Goal: Task Accomplishment & Management: Manage account settings

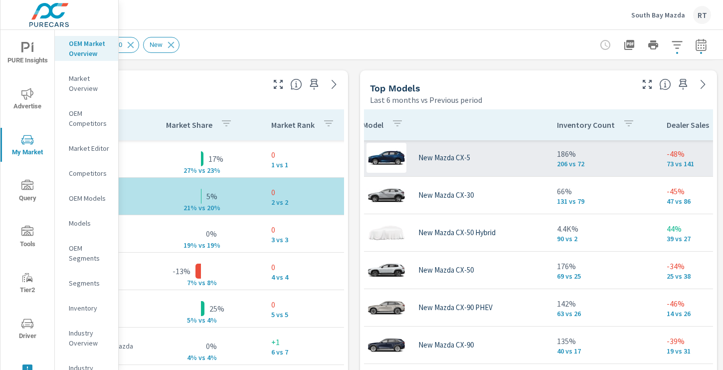
scroll to position [1, 0]
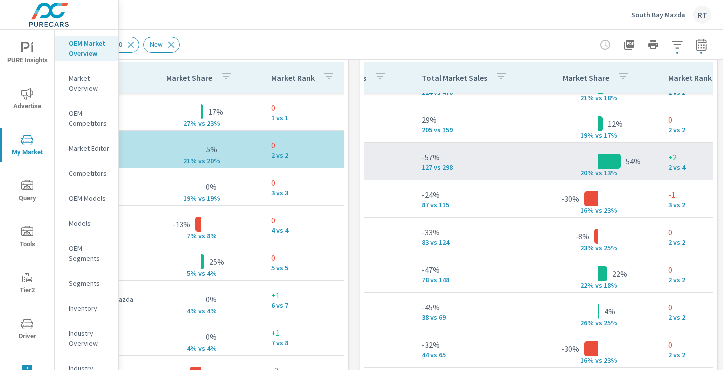
scroll to position [1, 352]
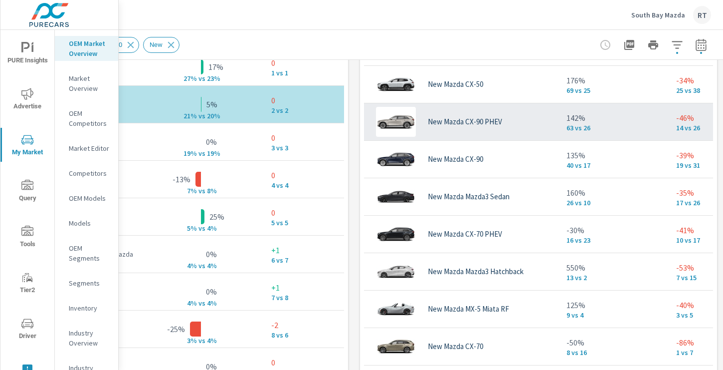
scroll to position [89, 0]
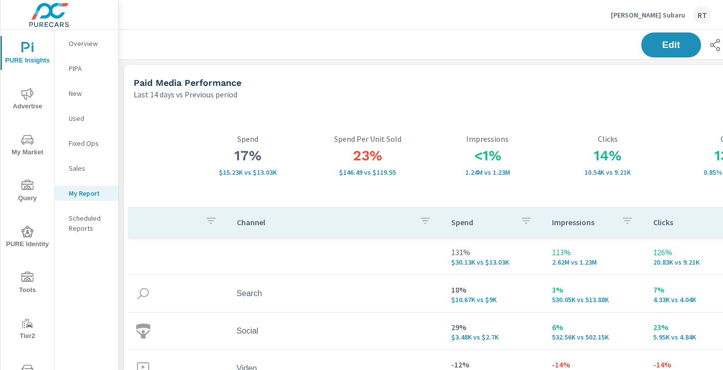
scroll to position [1726, 739]
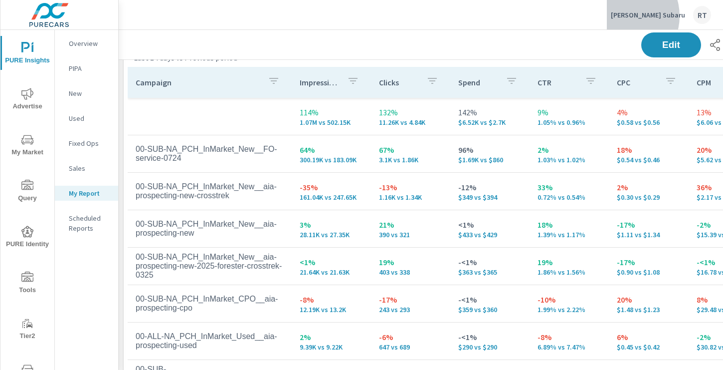
click at [660, 16] on p "Carr Subaru" at bounding box center [648, 14] width 74 height 9
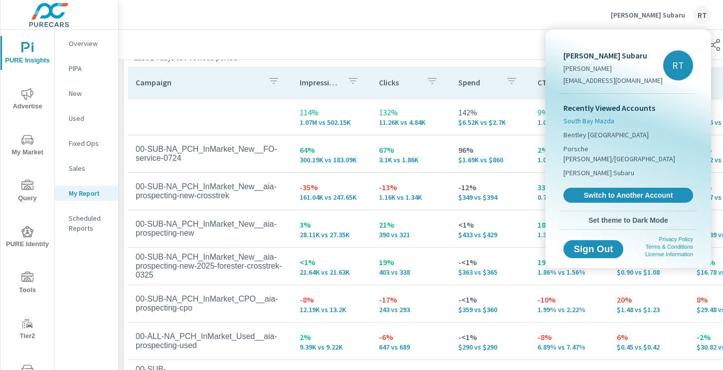
click at [589, 123] on span "South Bay Mazda" at bounding box center [589, 121] width 51 height 10
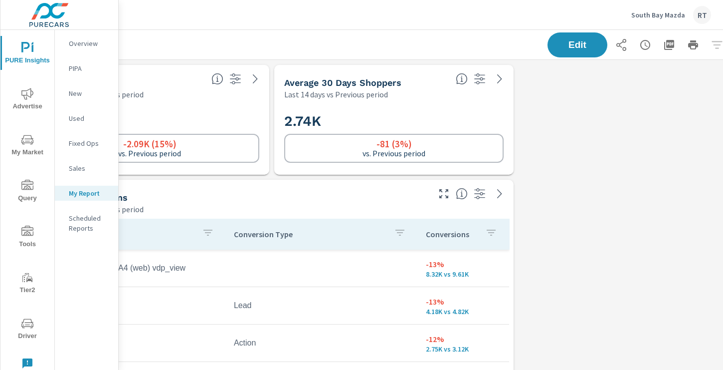
scroll to position [0, 134]
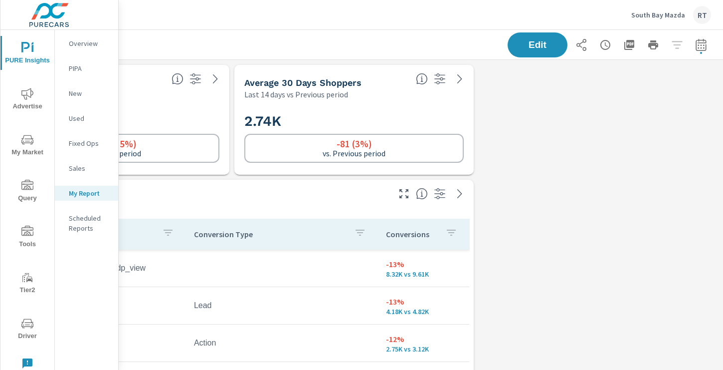
click at [700, 44] on icon "button" at bounding box center [701, 45] width 12 height 12
select select "Last 14 days"
select select "Previous period"
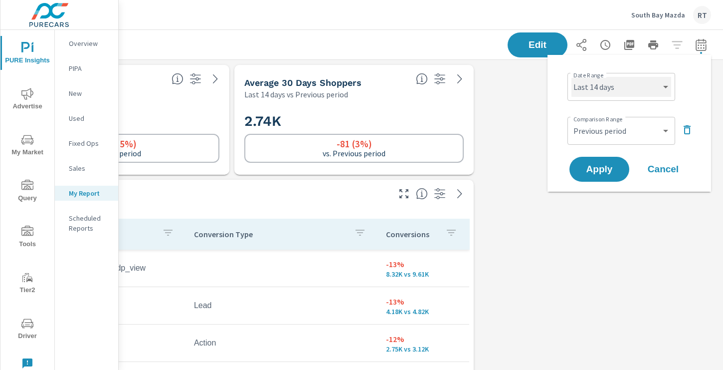
click at [634, 90] on select "Custom Yesterday Last week Last 7 days Last 14 days Last 30 days Last 45 days L…" at bounding box center [622, 87] width 100 height 20
click at [572, 77] on select "Custom Yesterday Last week Last 7 days Last 14 days Last 30 days Last 45 days L…" at bounding box center [622, 87] width 100 height 20
select select "Last 30 days"
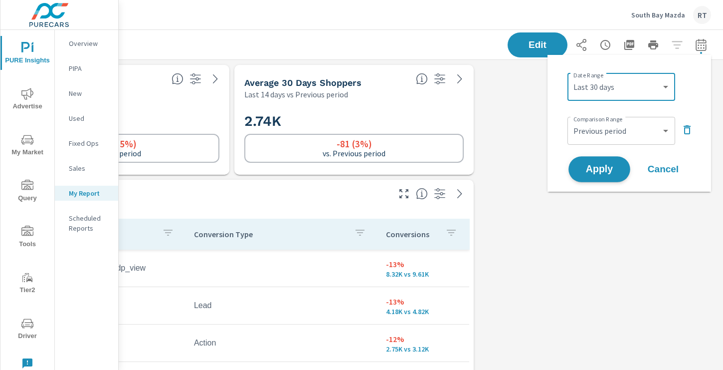
click at [591, 167] on span "Apply" at bounding box center [599, 169] width 41 height 9
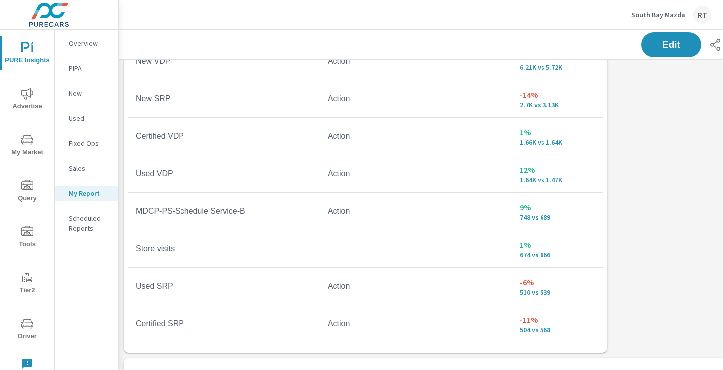
scroll to position [263, 0]
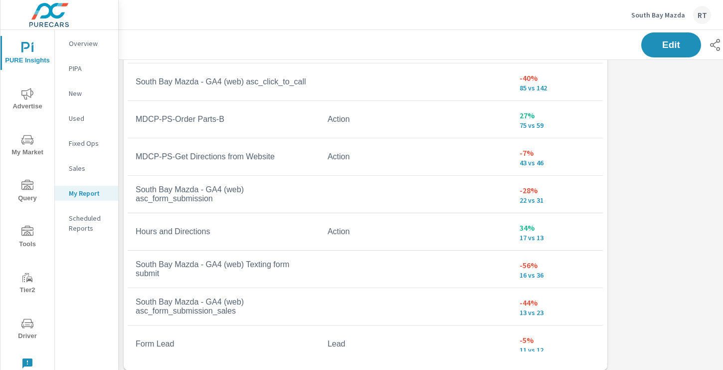
scroll to position [222, 0]
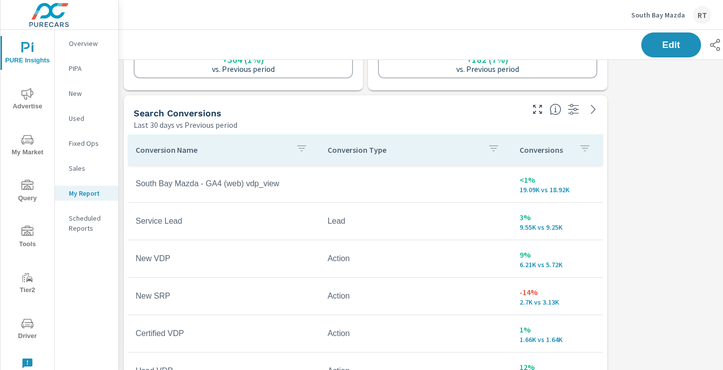
scroll to position [78, 0]
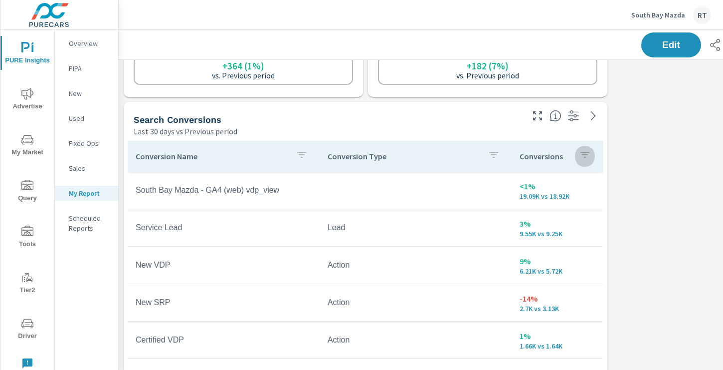
click at [584, 156] on icon "button" at bounding box center [585, 155] width 12 height 12
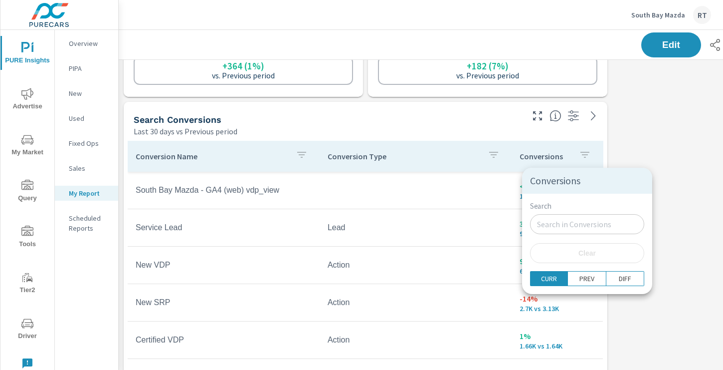
click at [572, 157] on div at bounding box center [361, 185] width 723 height 370
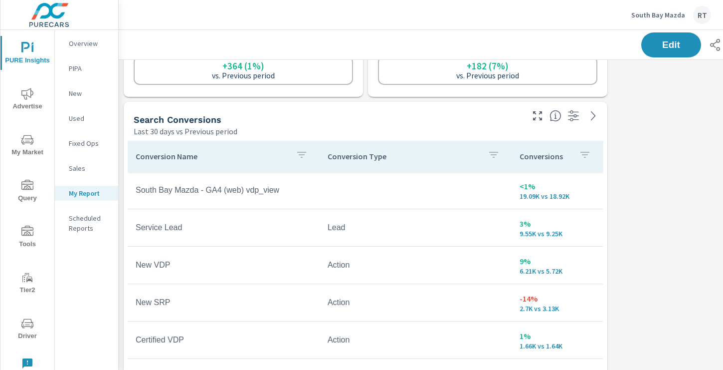
click at [573, 155] on div "Conversions" at bounding box center [557, 156] width 75 height 23
click at [589, 159] on icon at bounding box center [590, 156] width 10 height 10
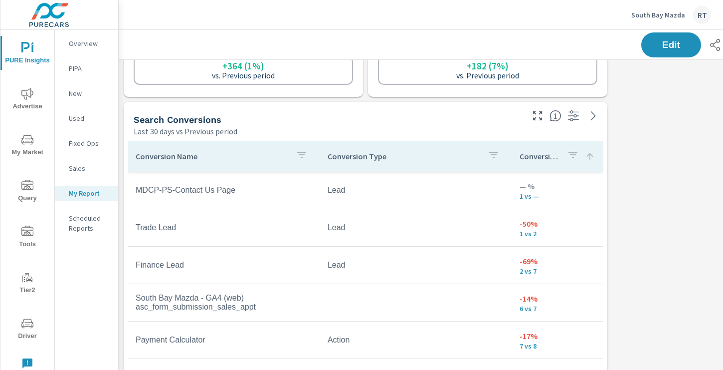
click at [589, 158] on icon at bounding box center [590, 156] width 10 height 10
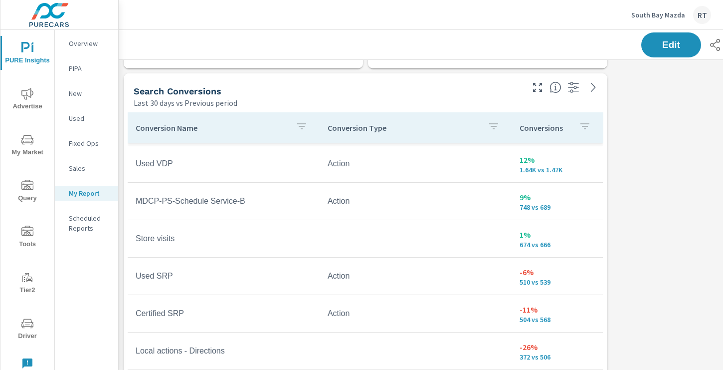
scroll to position [110, 0]
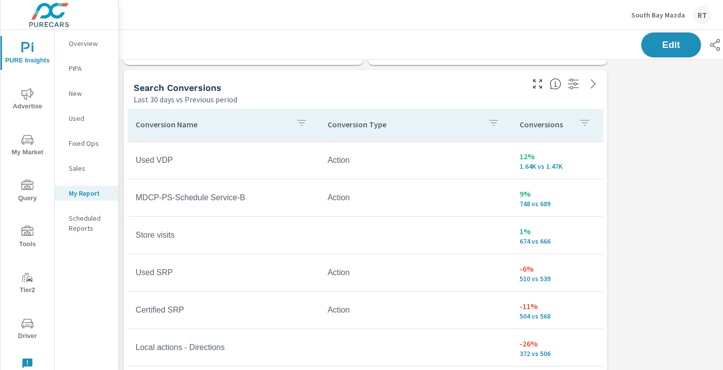
scroll to position [123, 0]
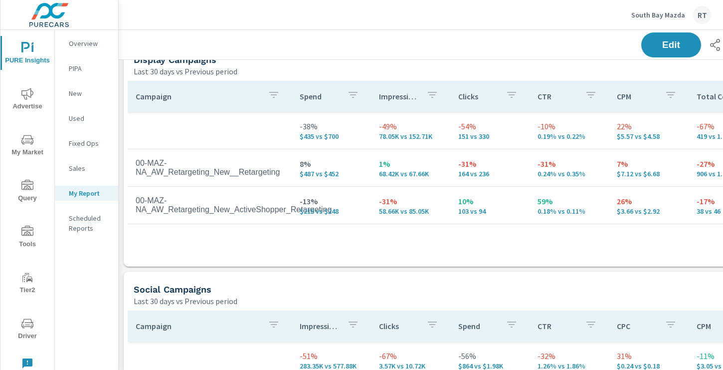
scroll to position [626, 0]
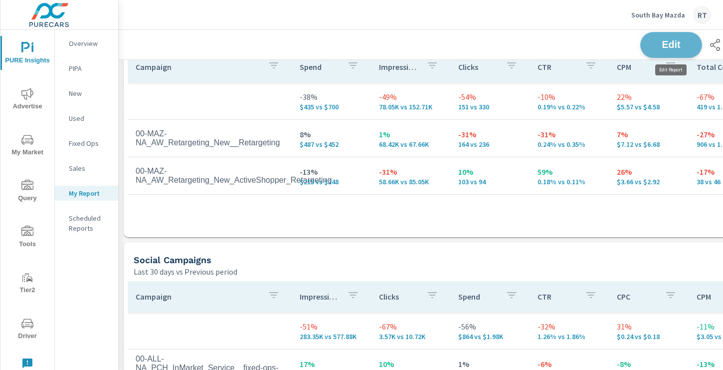
click at [659, 41] on span "Edit" at bounding box center [671, 44] width 41 height 9
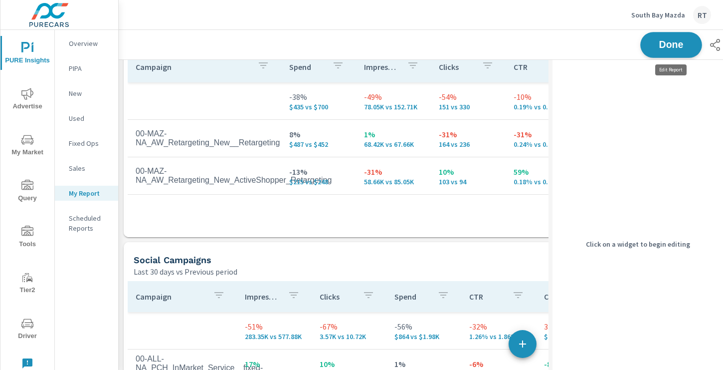
click at [668, 48] on span "Done" at bounding box center [671, 44] width 41 height 9
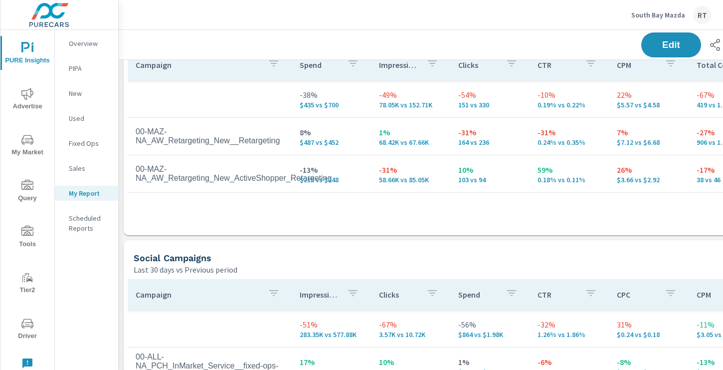
scroll to position [624, 0]
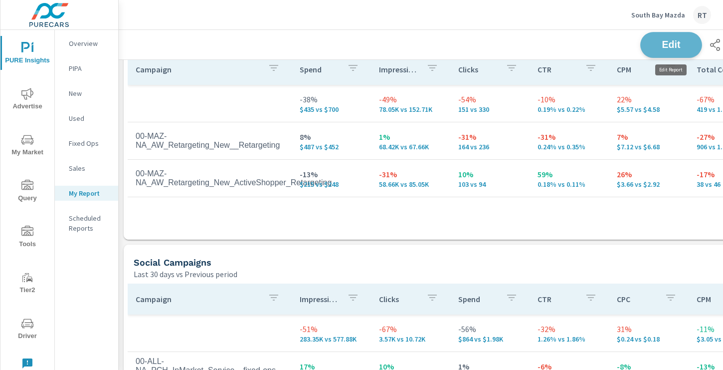
click at [659, 41] on span "Edit" at bounding box center [671, 44] width 41 height 9
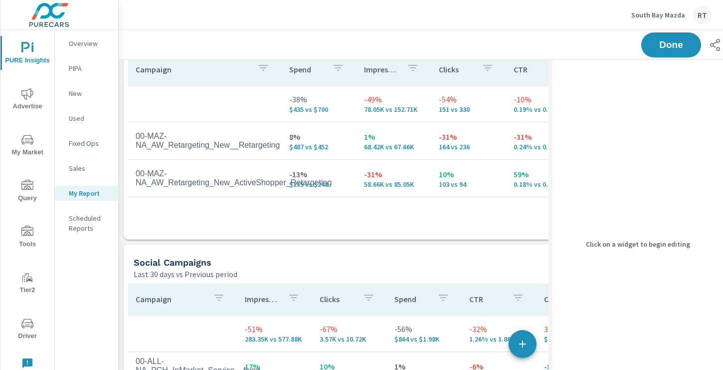
click at [487, 209] on div "Campaign Spend Impressions Clicks CTR CPM Total Conversions Spend Per Conversio…" at bounding box center [401, 137] width 546 height 167
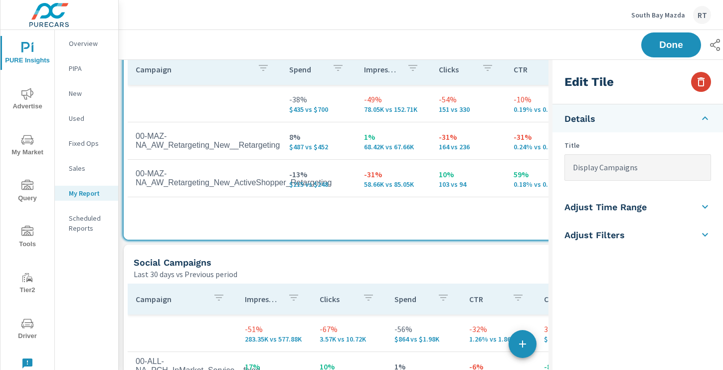
click at [704, 79] on icon "button" at bounding box center [701, 82] width 12 height 12
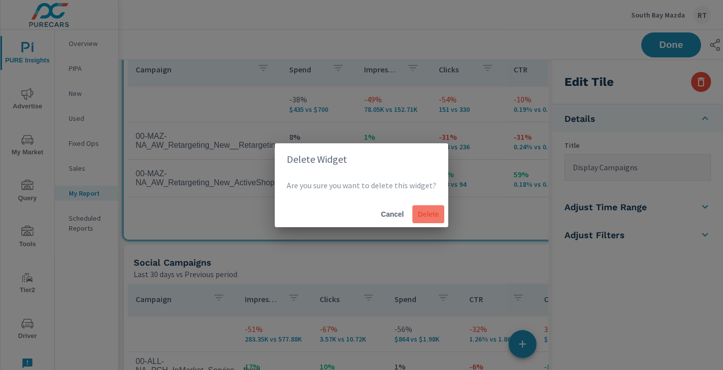
click at [421, 209] on span "Delete" at bounding box center [428, 213] width 24 height 9
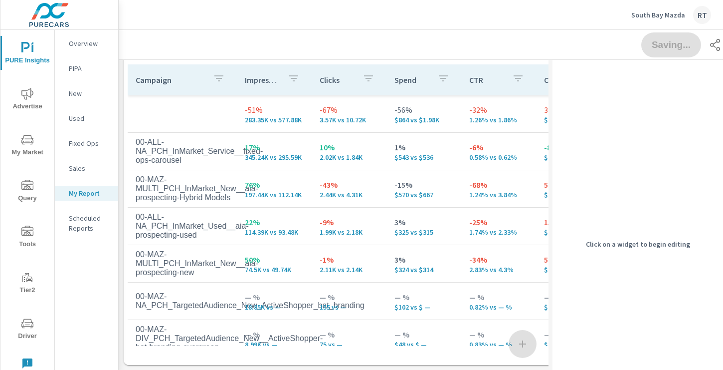
scroll to position [5, 5]
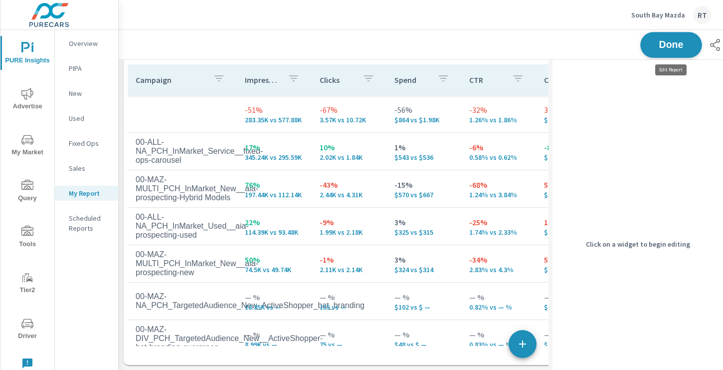
click at [677, 44] on span "Done" at bounding box center [671, 44] width 41 height 9
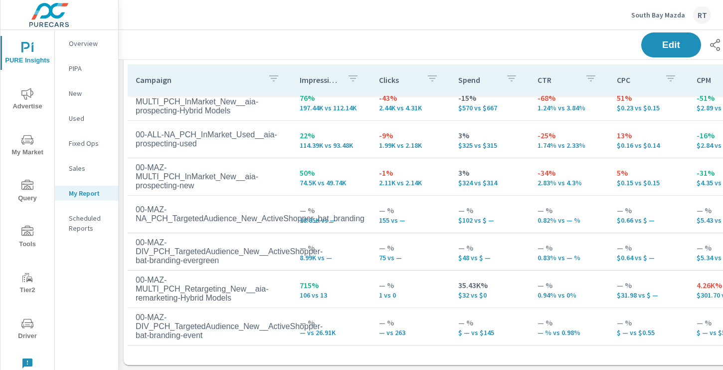
scroll to position [89, 0]
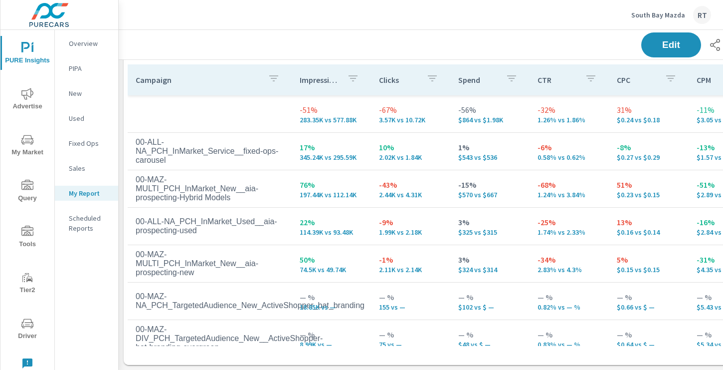
scroll to position [612, 0]
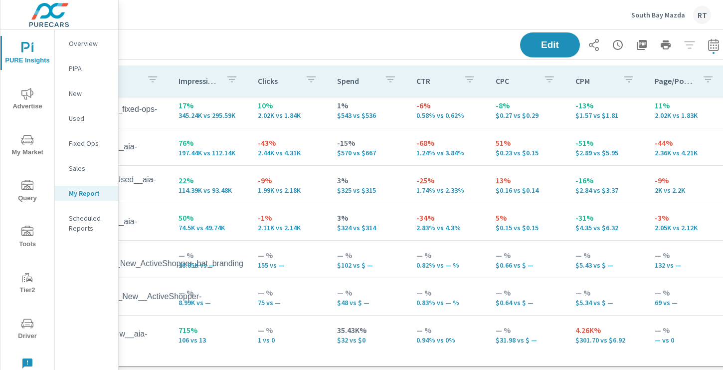
scroll to position [612, 134]
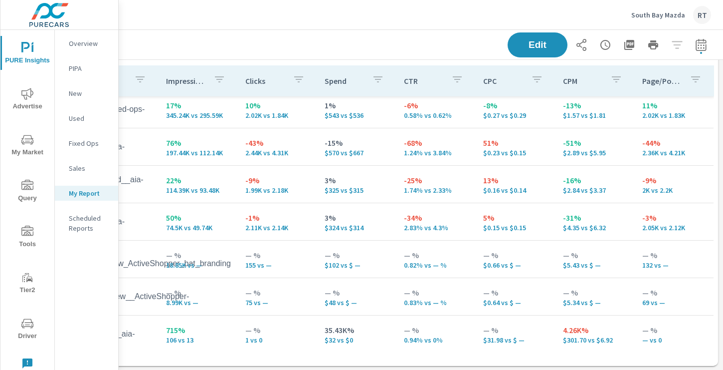
click at [700, 46] on icon "button" at bounding box center [701, 45] width 12 height 12
select select "Last 30 days"
select select "Previous period"
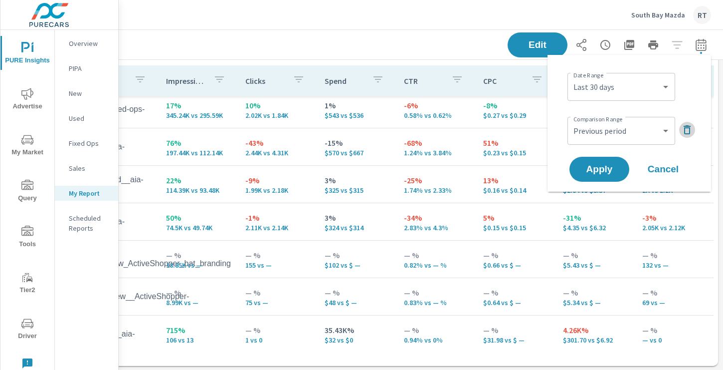
click at [689, 128] on icon "button" at bounding box center [687, 130] width 12 height 12
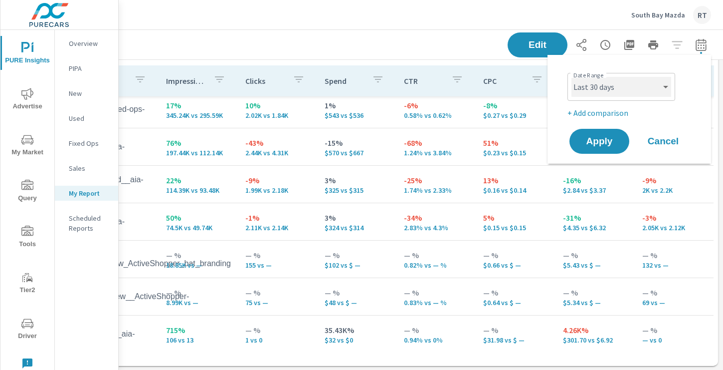
click at [659, 91] on select "Custom Yesterday Last week Last 7 days Last 14 days Last 30 days Last 45 days L…" at bounding box center [622, 87] width 100 height 20
click at [572, 77] on select "Custom Yesterday Last week Last 7 days Last 14 days Last 30 days Last 45 days L…" at bounding box center [622, 87] width 100 height 20
select select "Last month"
click at [603, 138] on span "Apply" at bounding box center [599, 141] width 41 height 9
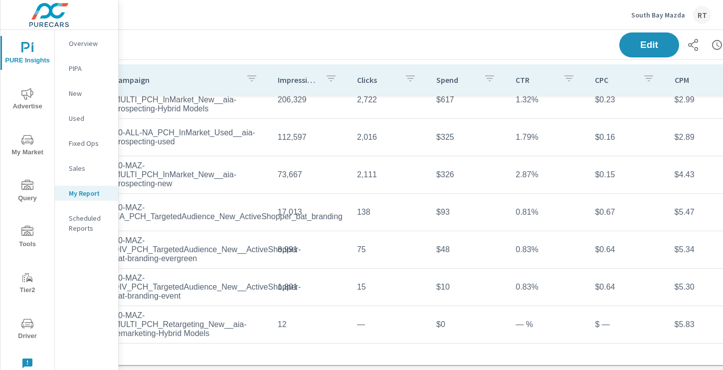
scroll to position [613, 0]
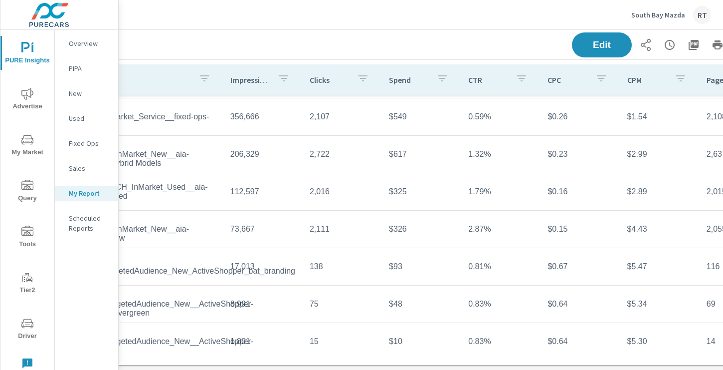
scroll to position [613, 73]
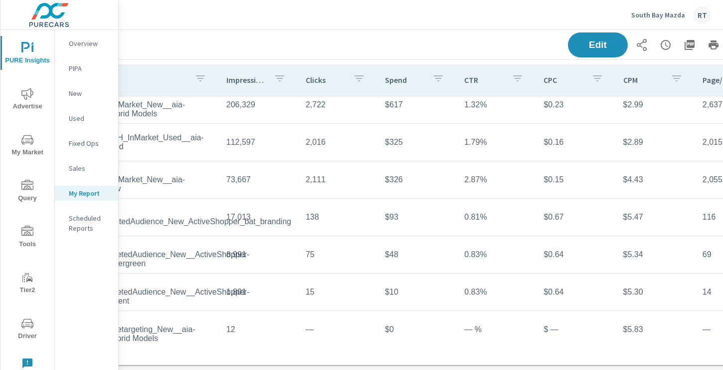
scroll to position [89, 0]
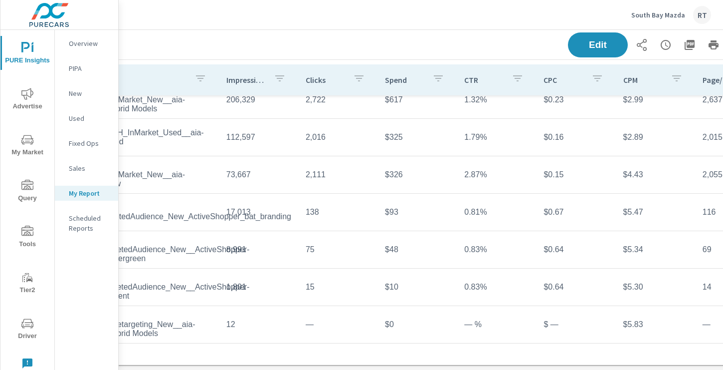
scroll to position [22, 0]
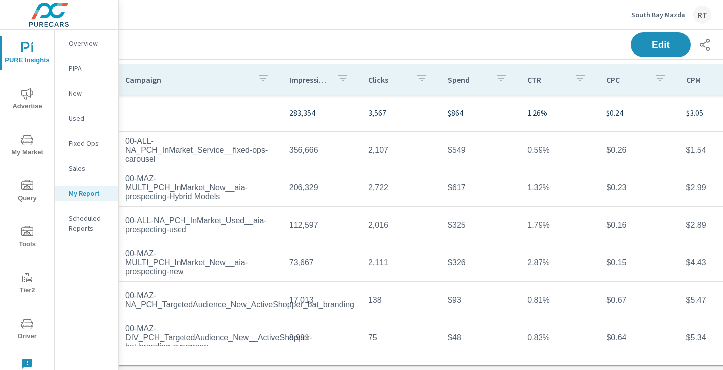
scroll to position [1, 0]
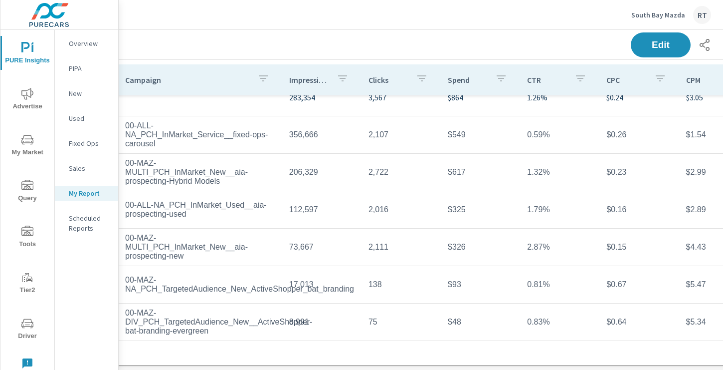
scroll to position [15, 0]
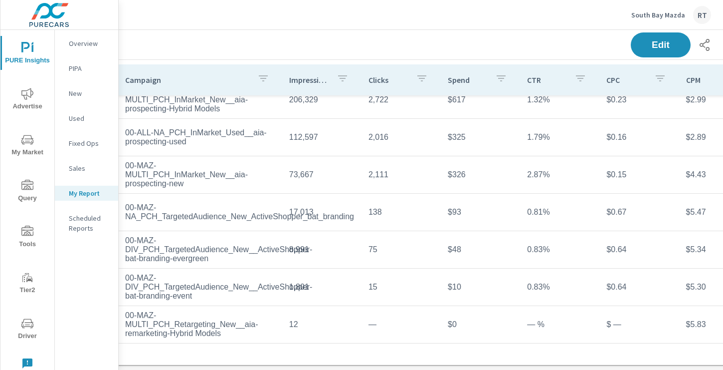
scroll to position [1, 0]
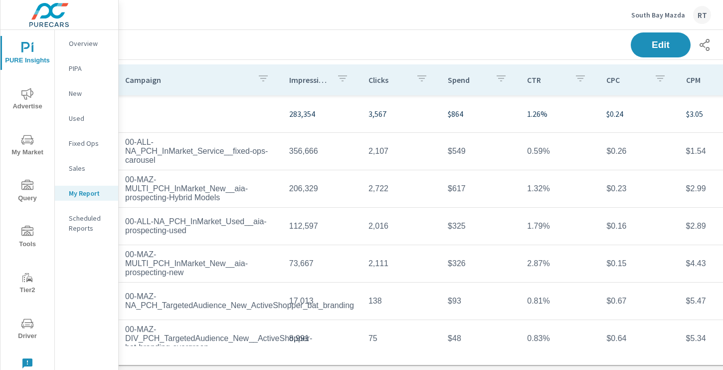
scroll to position [0, 0]
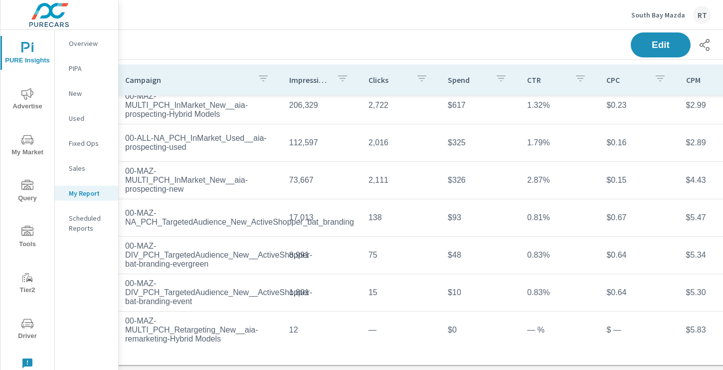
scroll to position [89, 0]
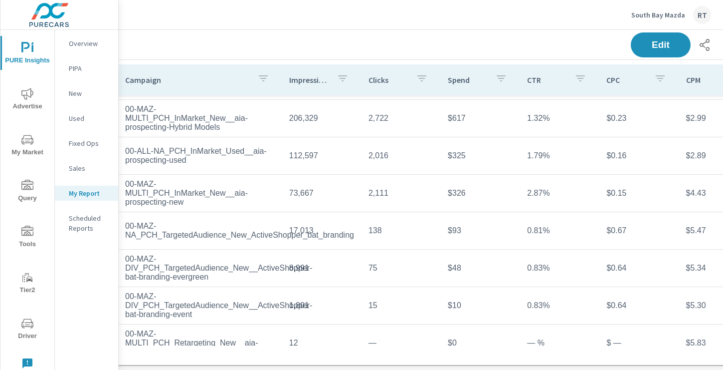
scroll to position [51, 0]
